Goal: Book appointment/travel/reservation

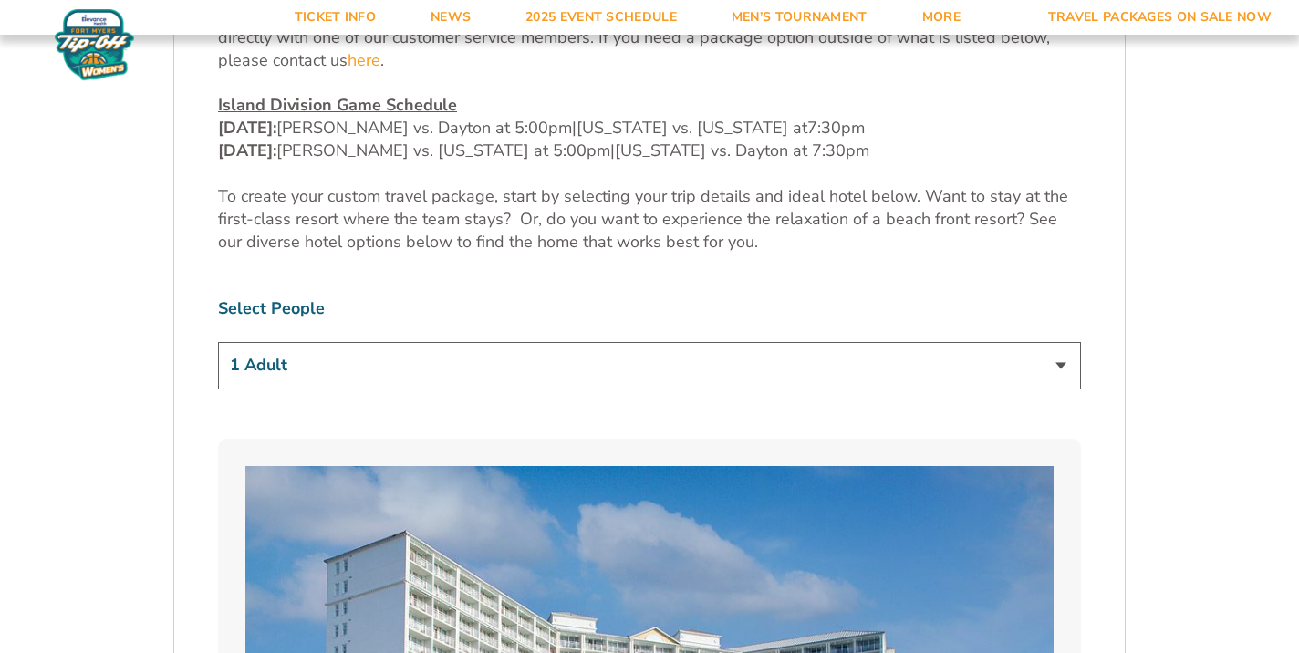
scroll to position [991, 0]
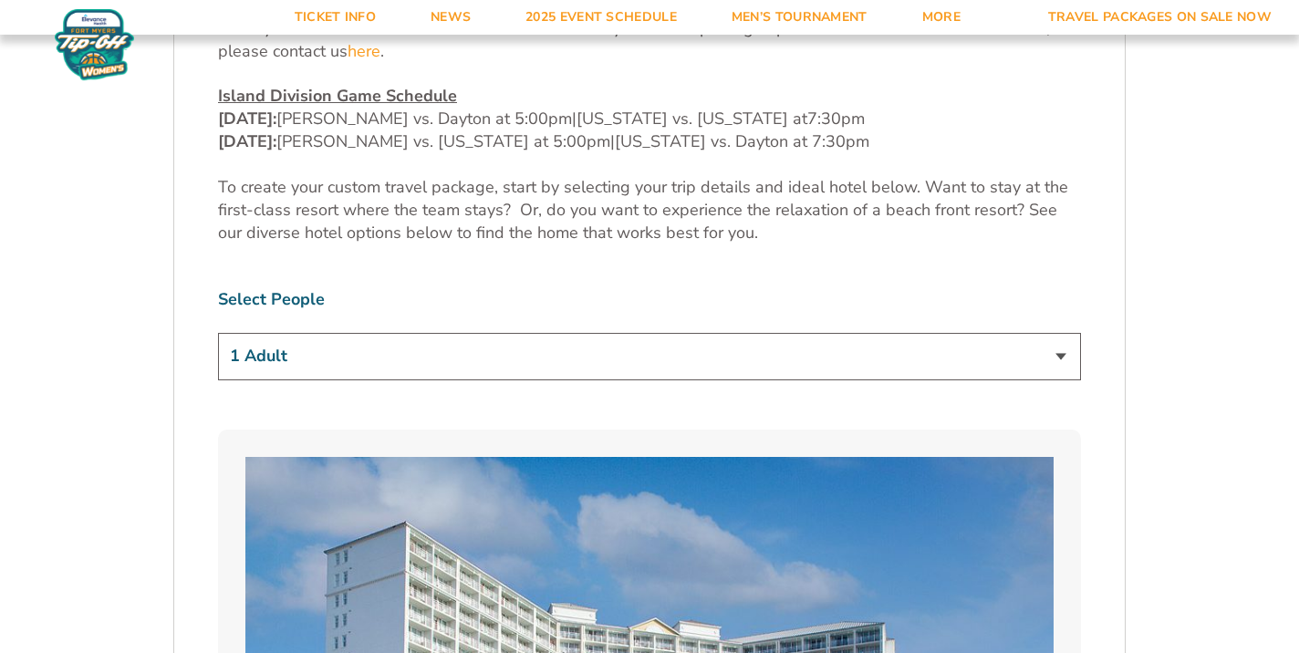
select select "2 Adults"
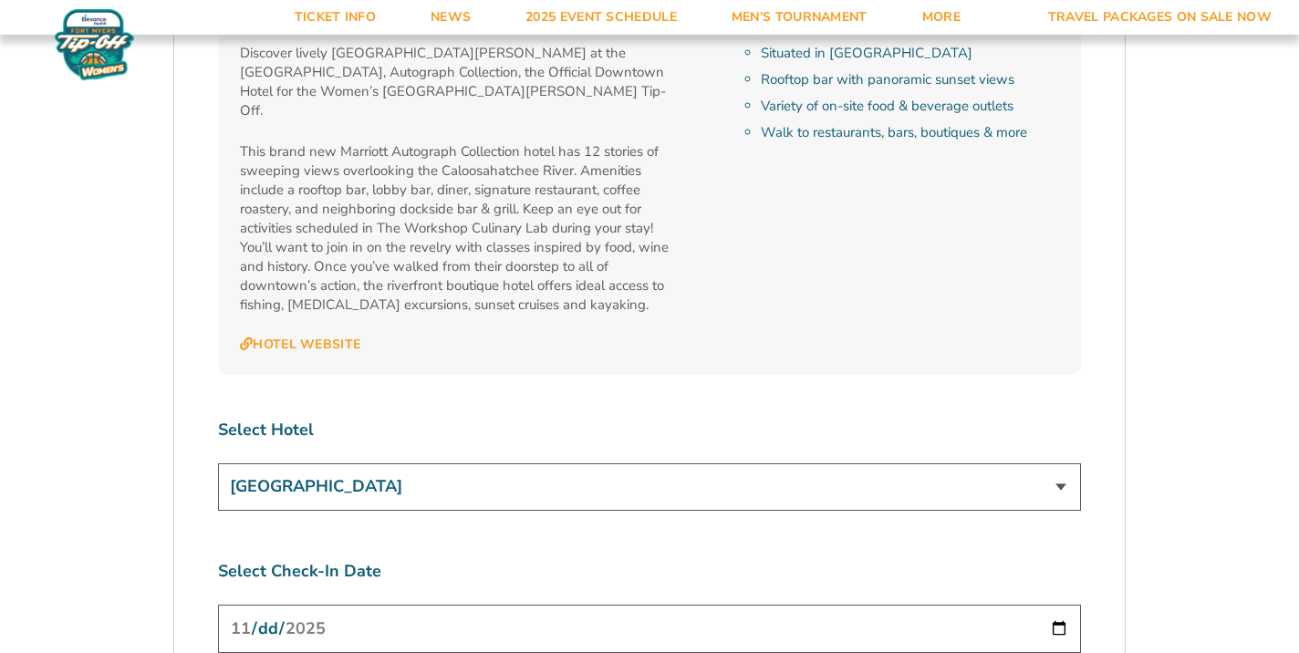
scroll to position [6465, 0]
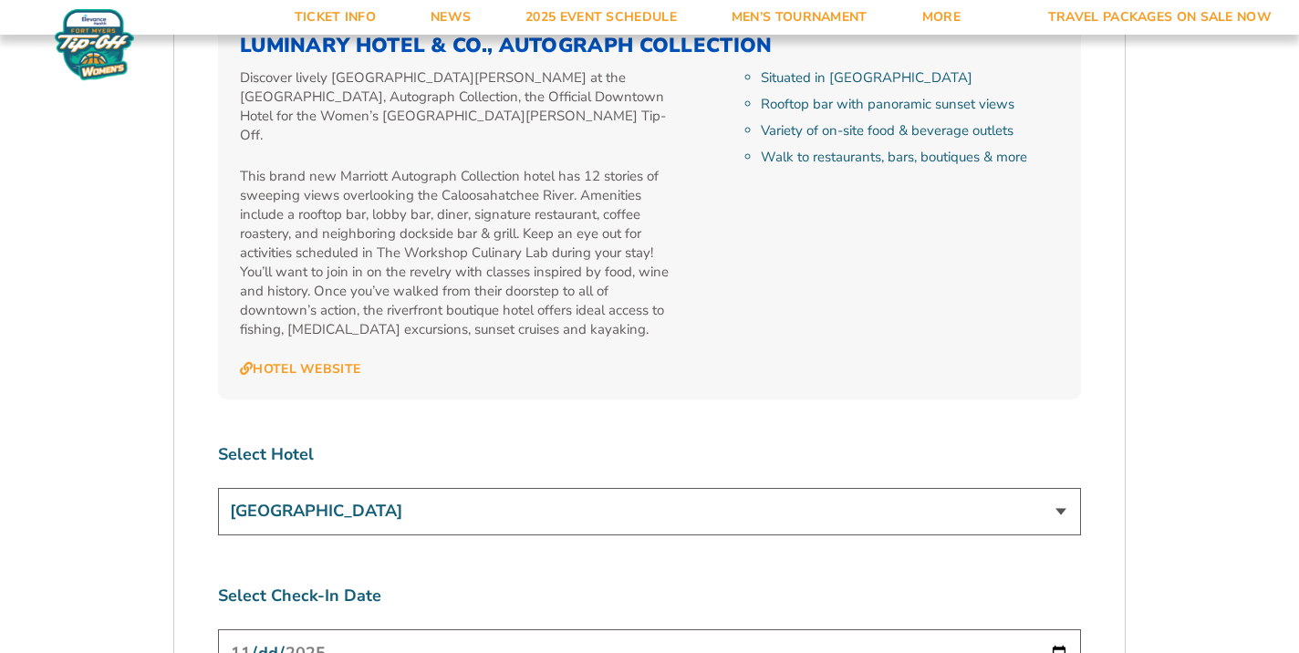
select select "12378"
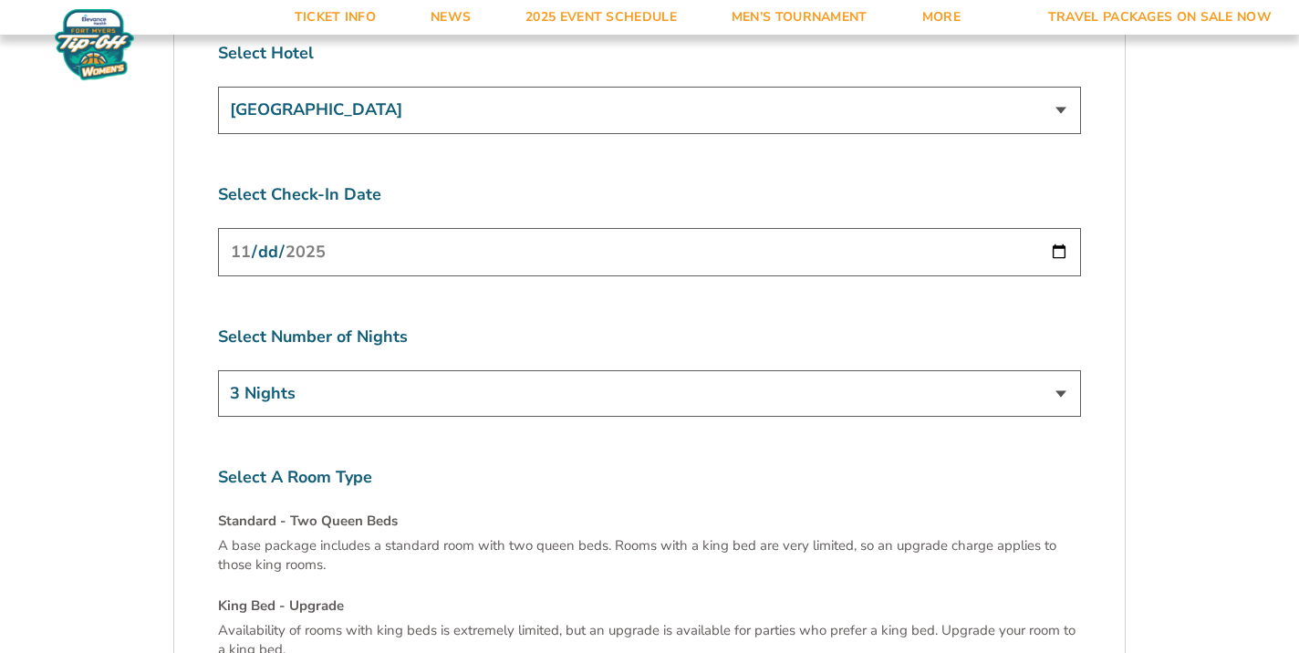
scroll to position [6817, 0]
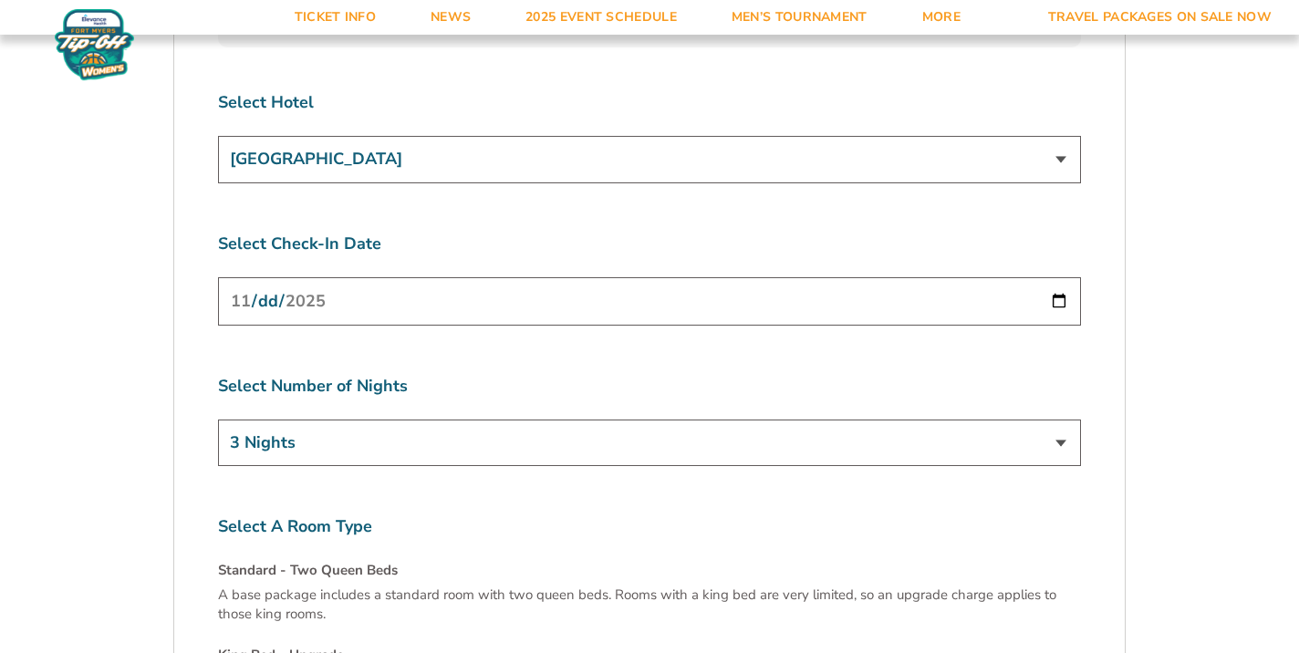
select select "6 Nights"
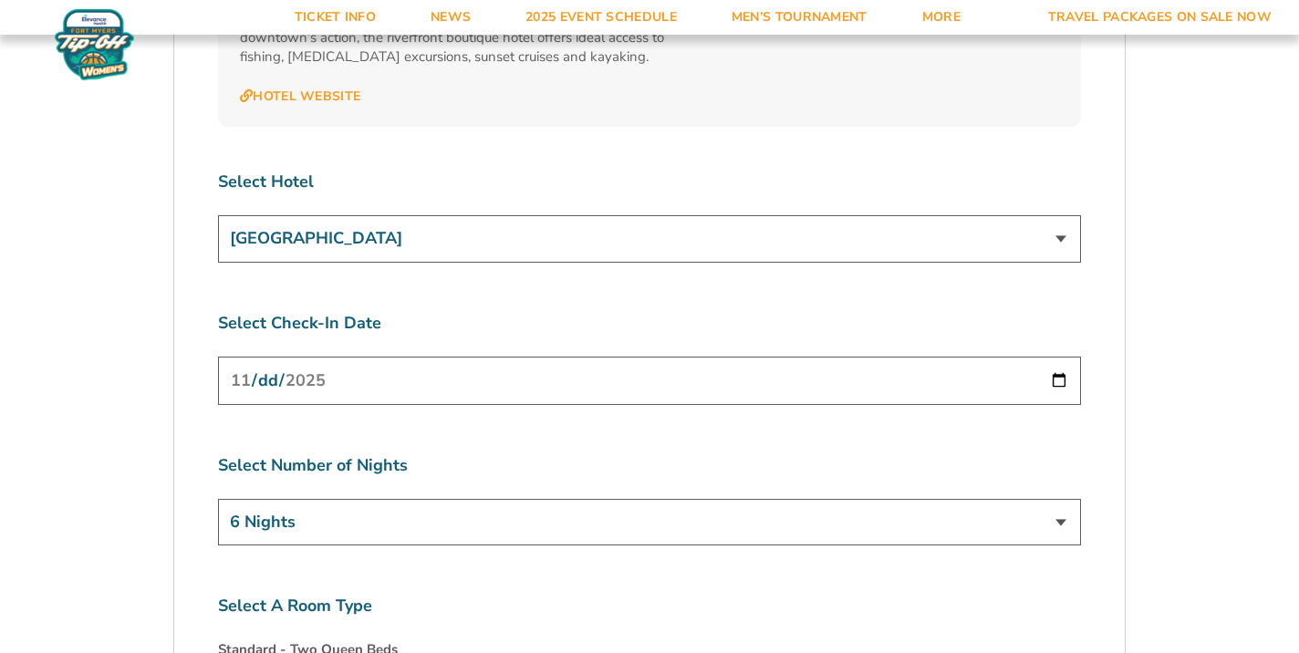
scroll to position [6717, 0]
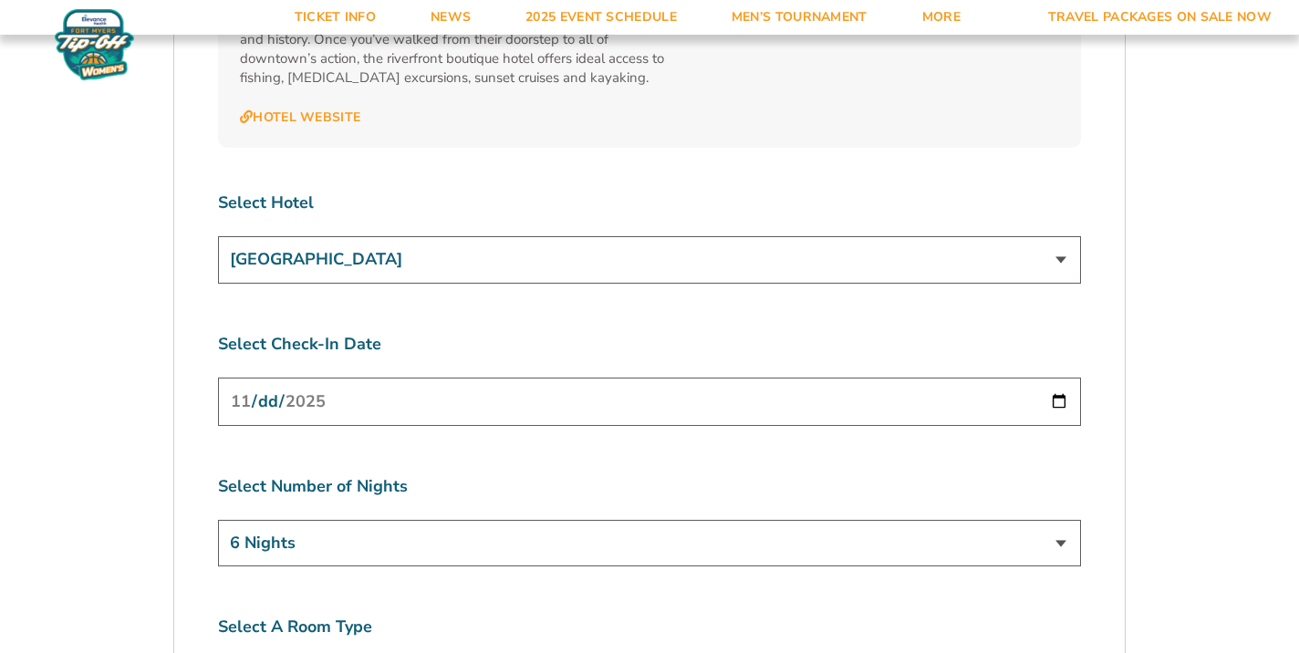
click at [340, 378] on input "[DATE]" at bounding box center [649, 402] width 863 height 48
click at [267, 378] on input "[DATE]" at bounding box center [649, 402] width 863 height 48
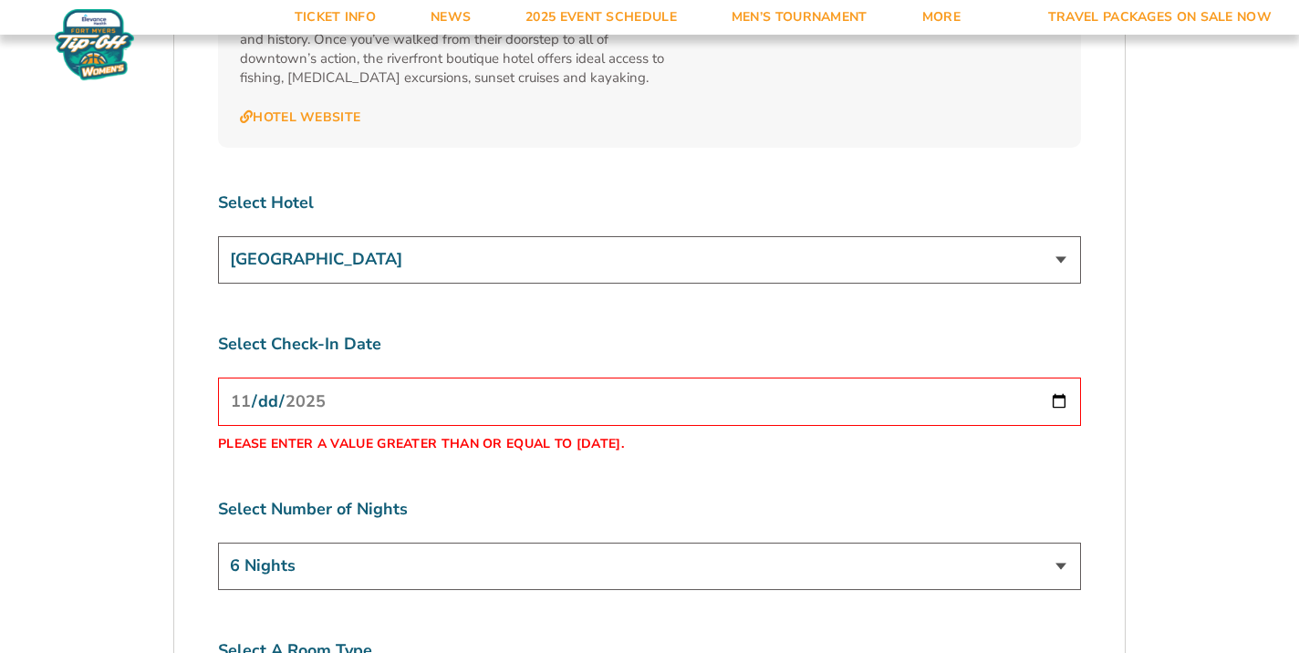
click at [282, 378] on input "[DATE]" at bounding box center [649, 402] width 863 height 48
type input "[DATE]"
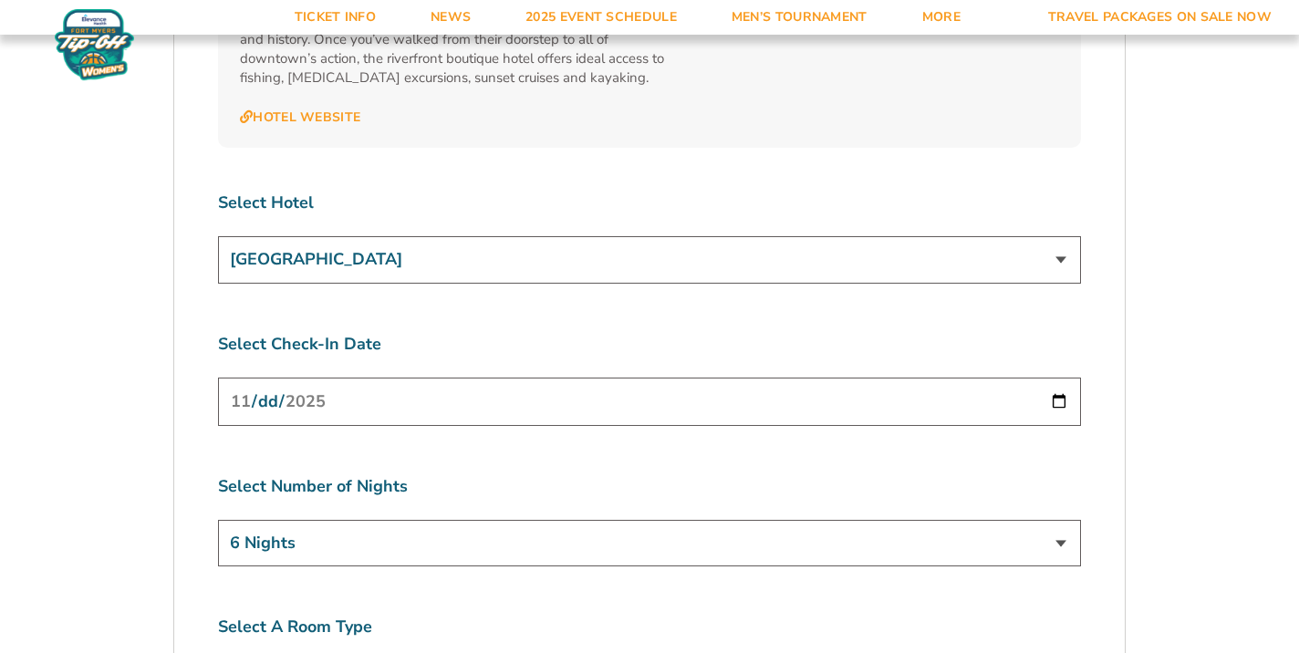
click at [397, 475] on div "Select Number of Nights 3 Nights 4 Nights 5 Nights 6 Nights" at bounding box center [649, 523] width 863 height 97
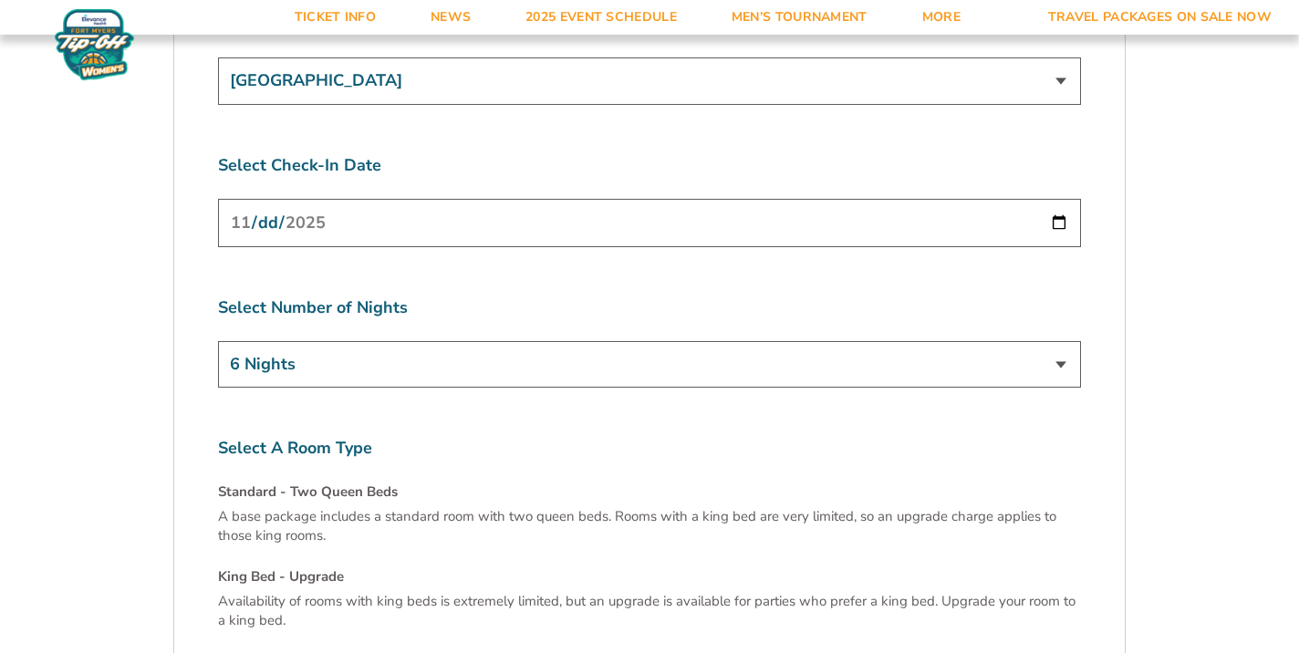
scroll to position [6891, 0]
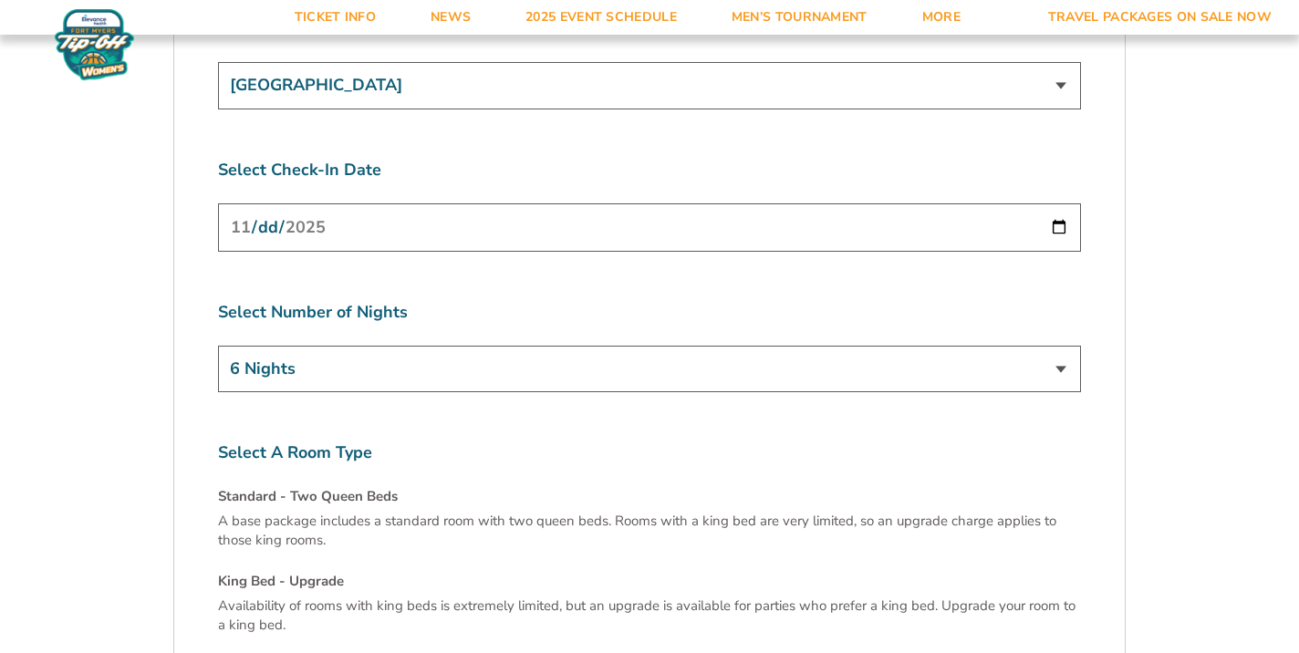
select select "5 Nights"
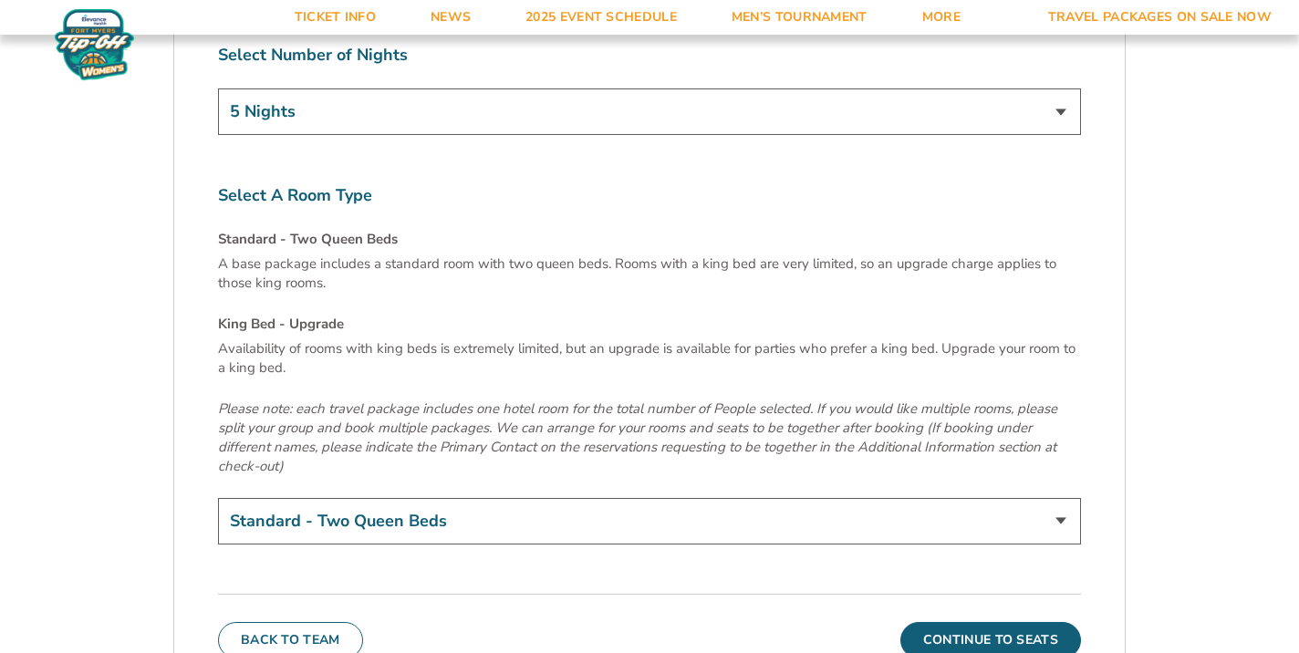
scroll to position [7165, 0]
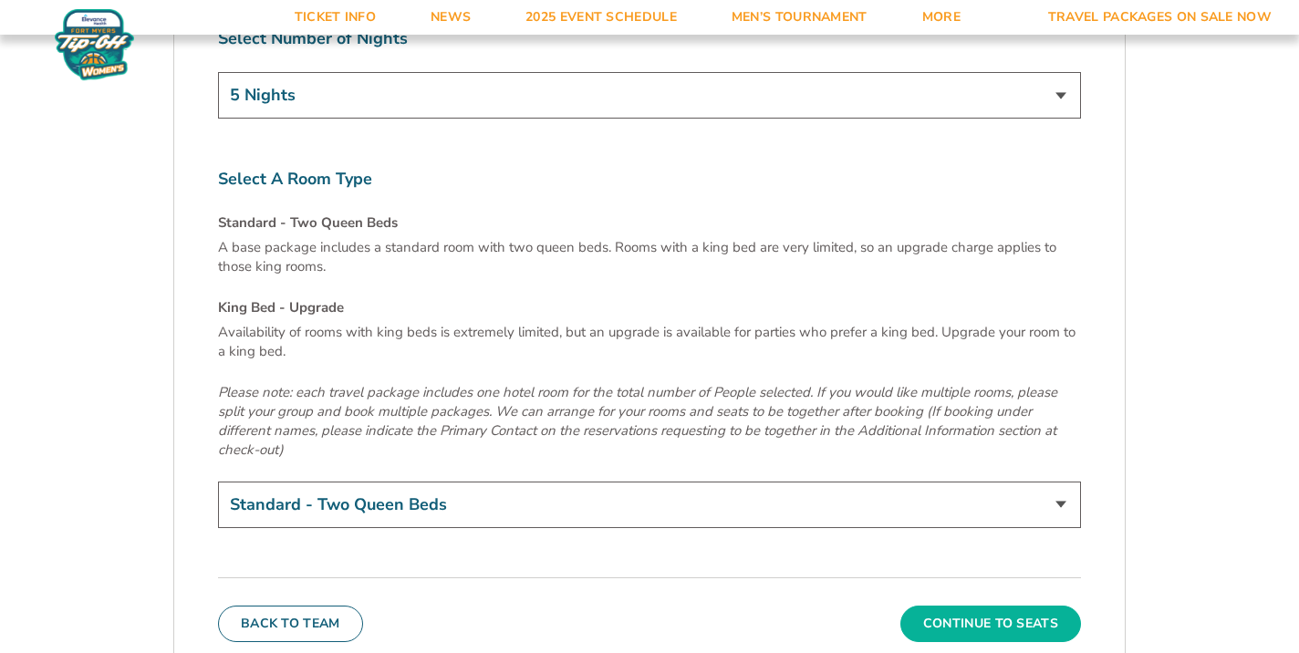
click at [941, 606] on button "Continue To Seats" at bounding box center [990, 624] width 181 height 36
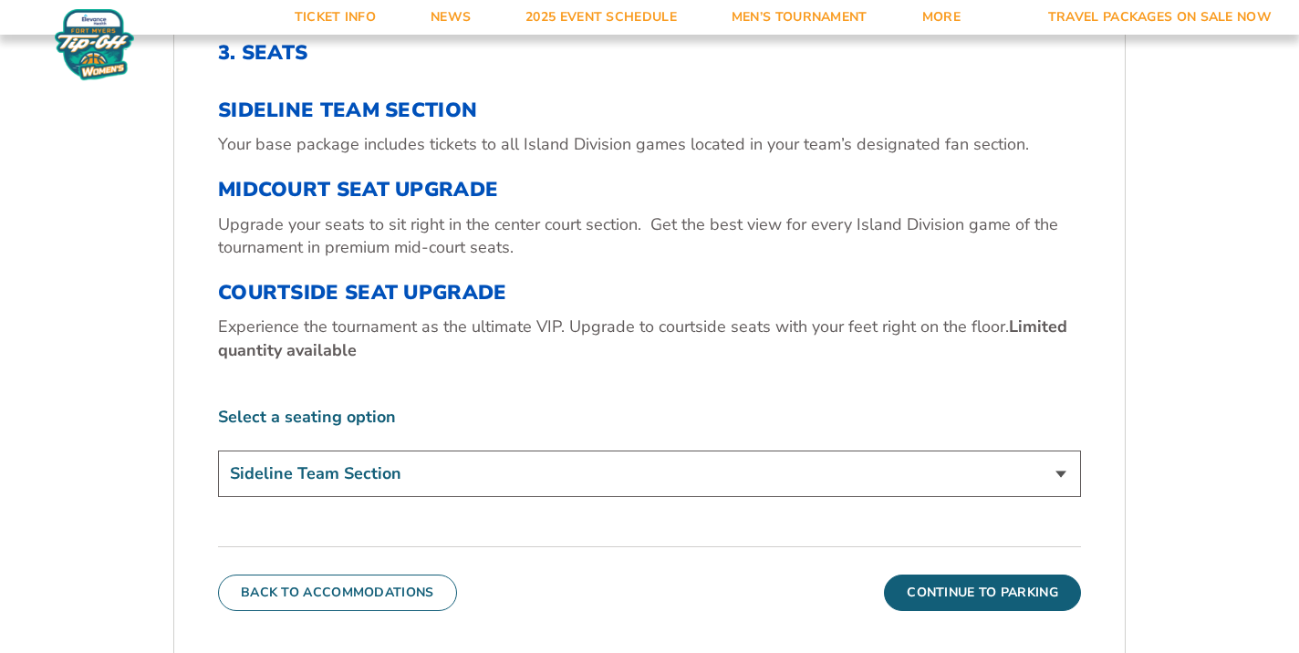
scroll to position [619, 0]
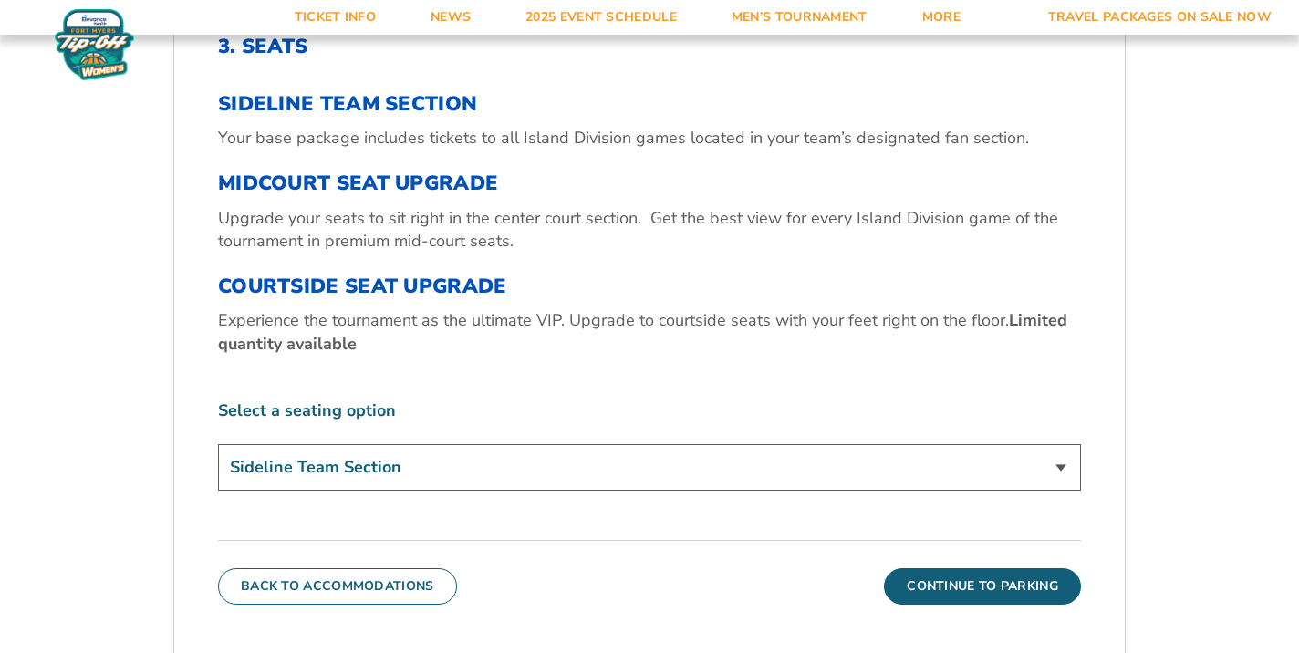
select select "Midcourt Seat Upgrade"
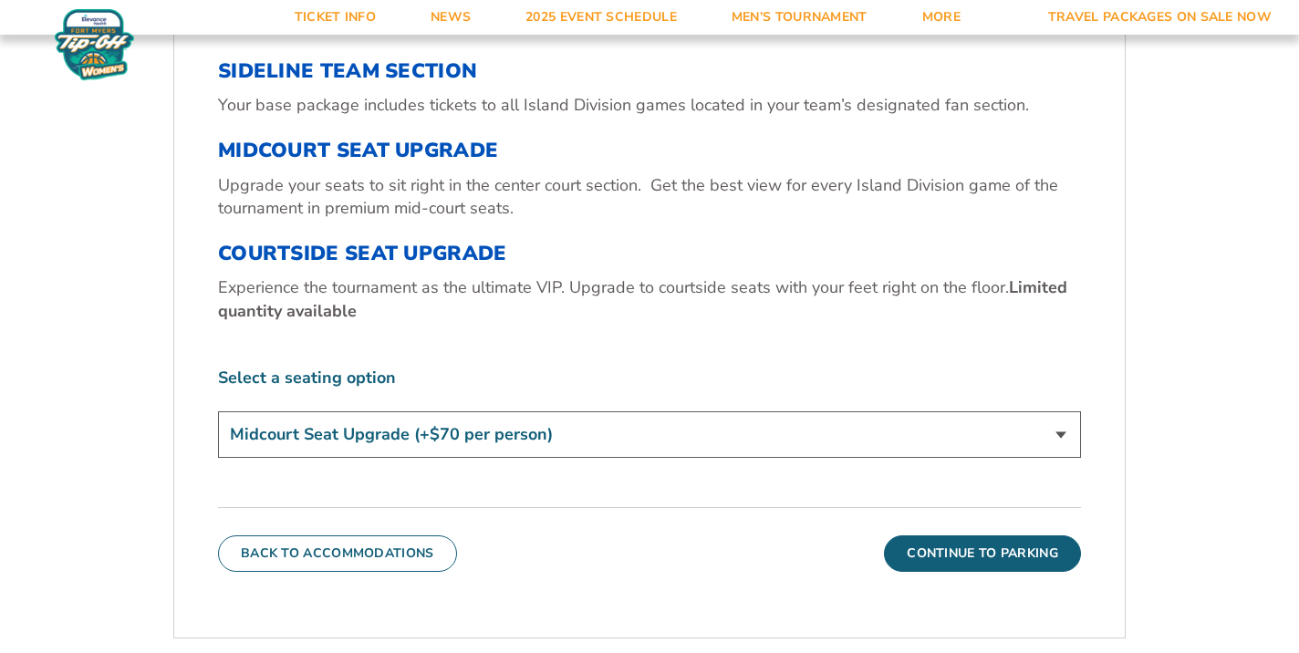
scroll to position [656, 0]
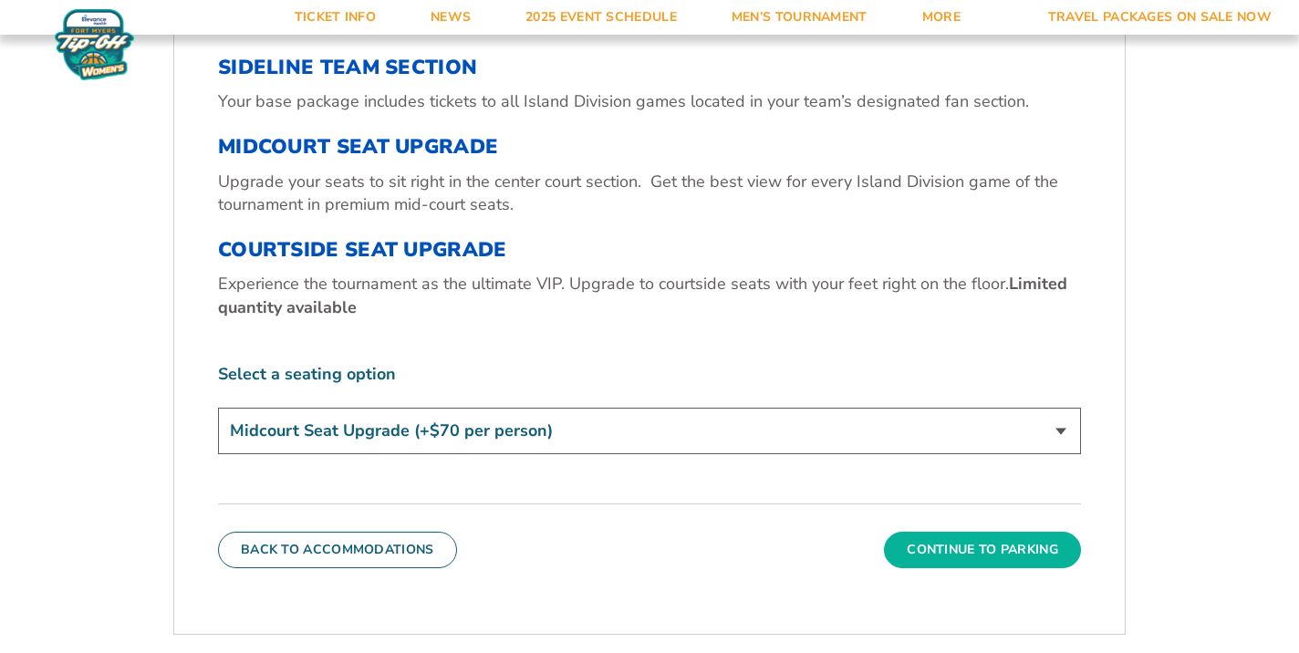
click at [909, 546] on button "Continue To Parking" at bounding box center [982, 550] width 197 height 36
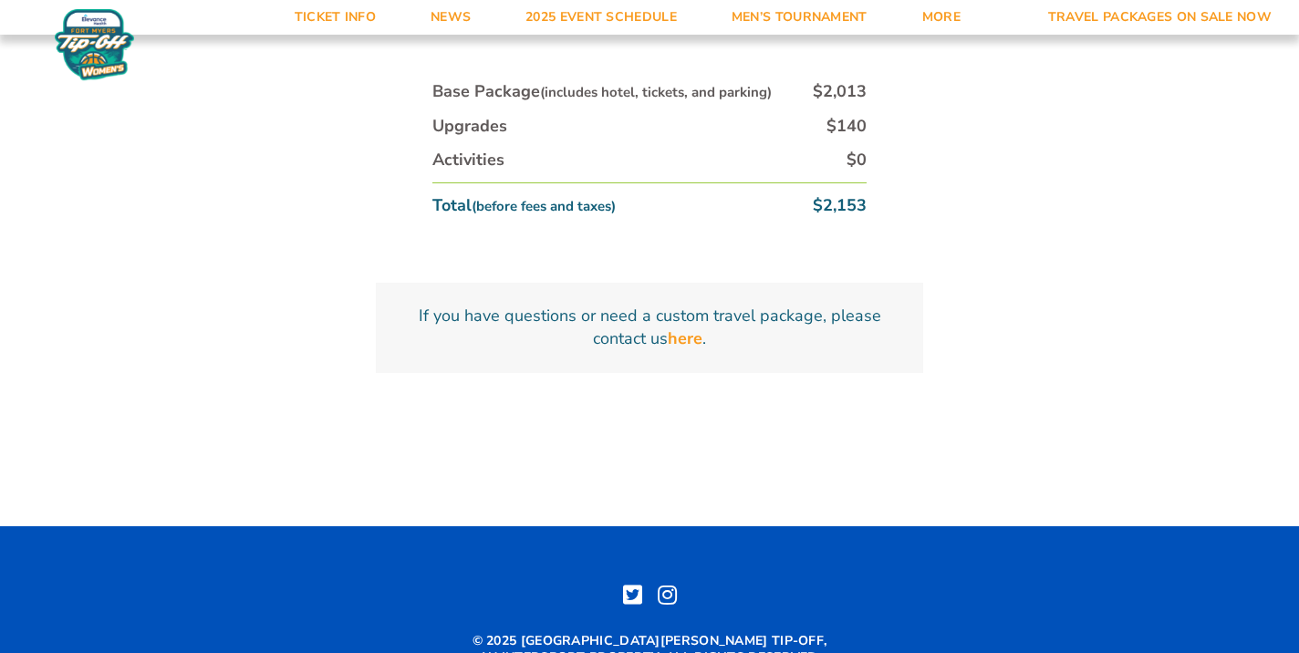
scroll to position [898, 0]
